Goal: Transaction & Acquisition: Purchase product/service

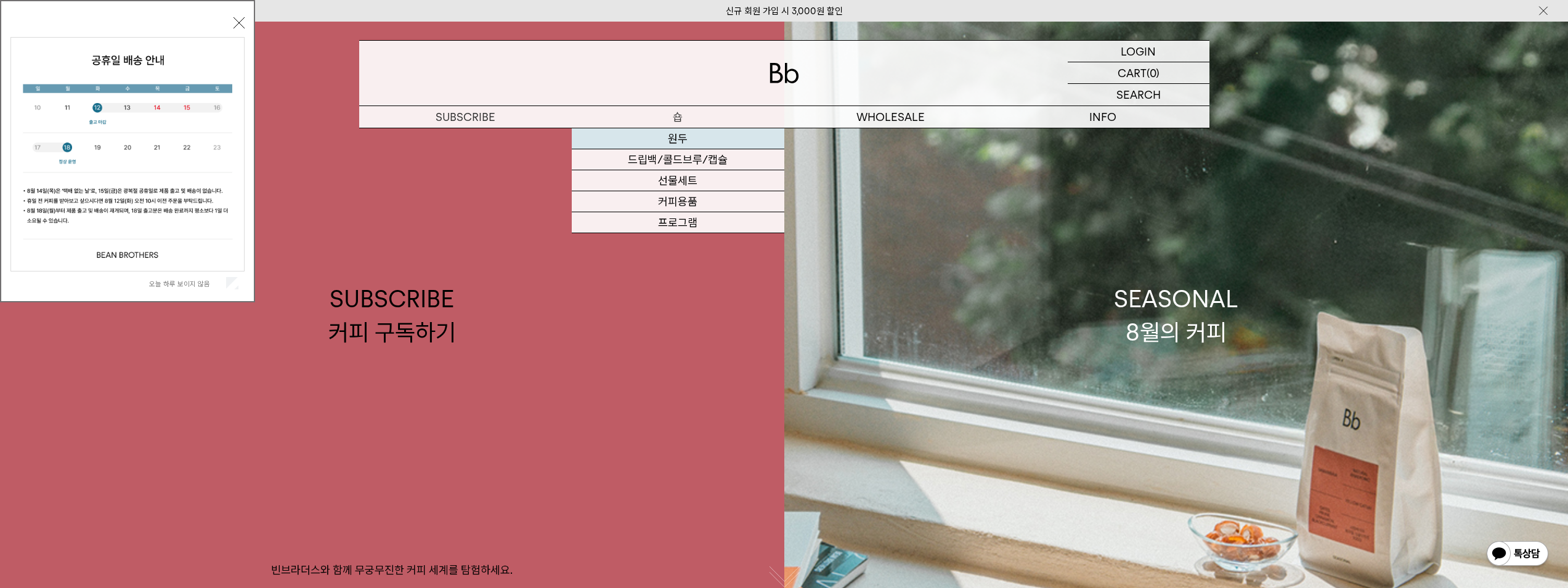
click at [698, 140] on link "원두" at bounding box center [678, 139] width 212 height 21
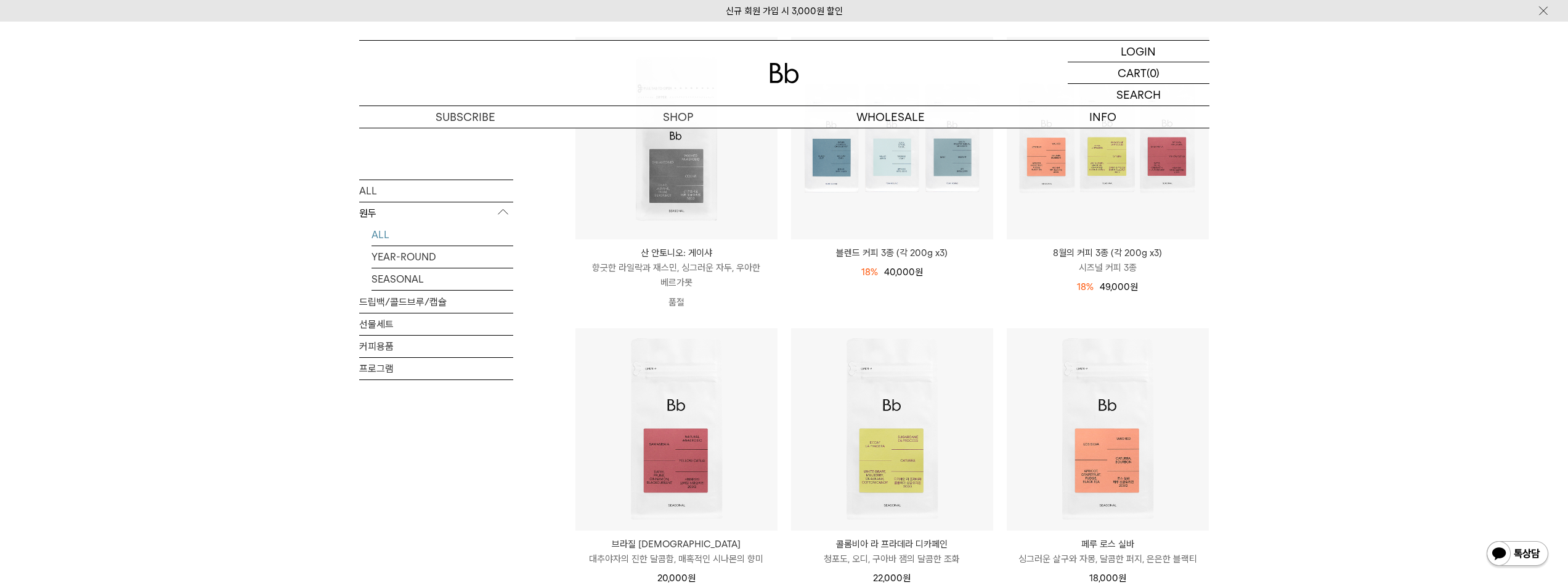
scroll to position [185, 0]
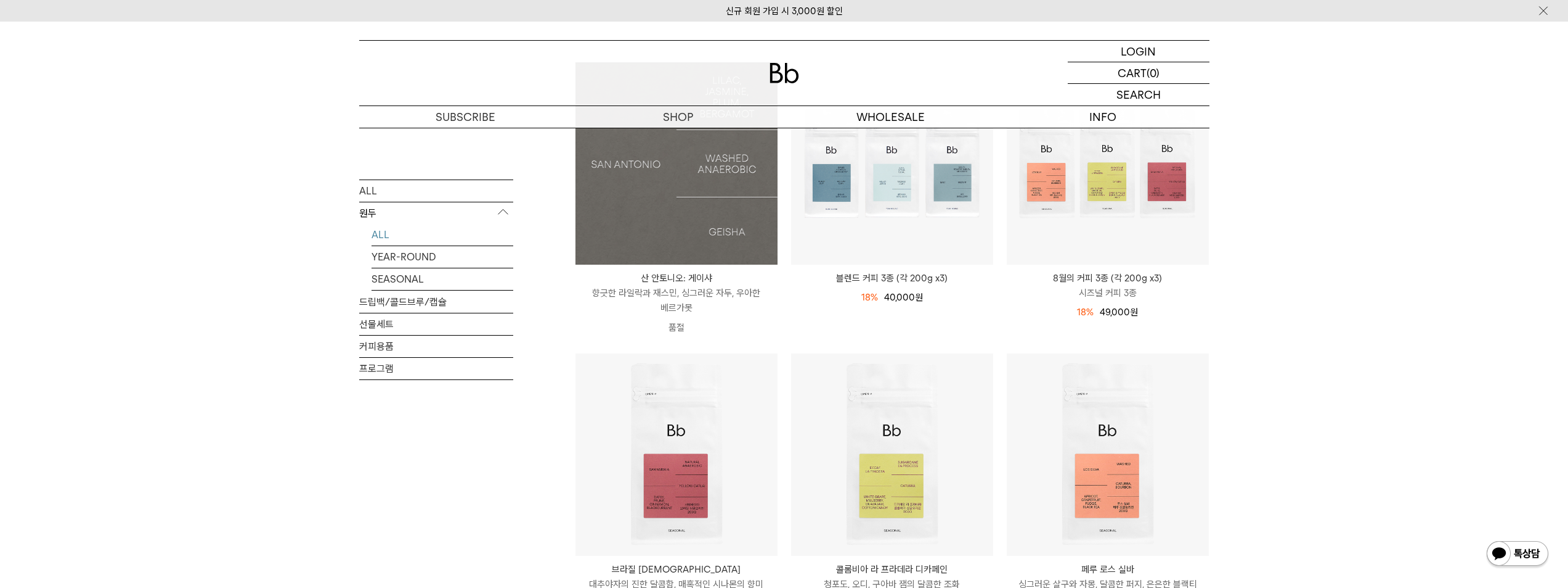
click at [644, 194] on img at bounding box center [676, 163] width 202 height 202
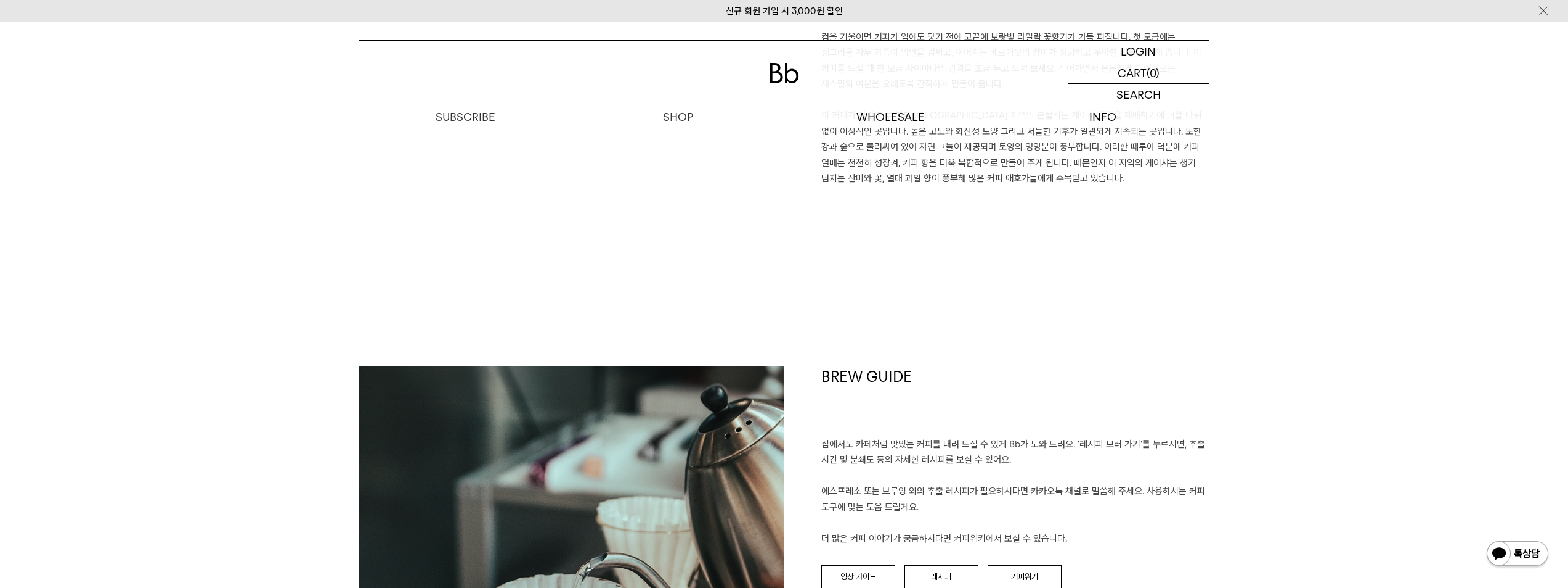
scroll to position [1048, 0]
